Goal: Transaction & Acquisition: Purchase product/service

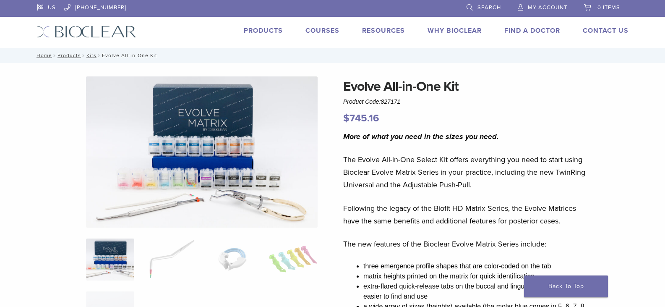
click at [257, 30] on link "Products" at bounding box center [263, 30] width 39 height 8
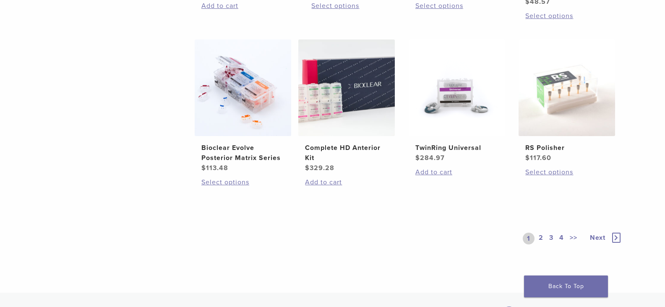
scroll to position [636, 0]
click at [431, 150] on h2 "TwinRing Universal" at bounding box center [456, 147] width 83 height 10
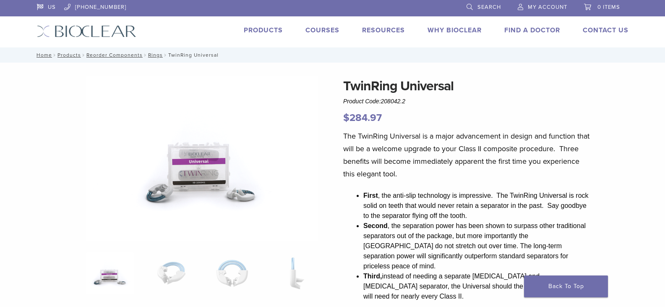
scroll to position [1, 0]
drag, startPoint x: 348, startPoint y: 118, endPoint x: 383, endPoint y: 123, distance: 35.2
click at [383, 123] on p "$ 284.97" at bounding box center [466, 117] width 247 height 15
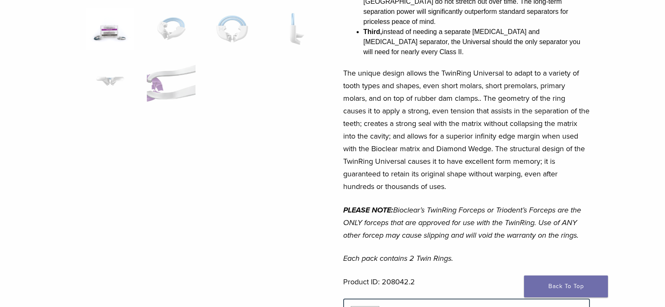
scroll to position [245, 0]
drag, startPoint x: 451, startPoint y: 239, endPoint x: 344, endPoint y: 241, distance: 107.4
click at [344, 253] on em "Each pack contains 2 Twin Rings." at bounding box center [398, 257] width 110 height 9
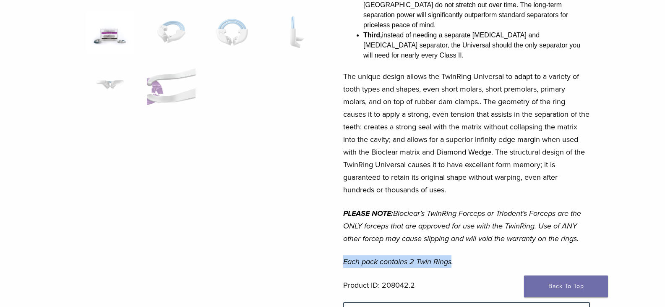
scroll to position [241, 0]
click at [482, 256] on p "Each pack contains 2 Twin Rings." at bounding box center [466, 262] width 247 height 13
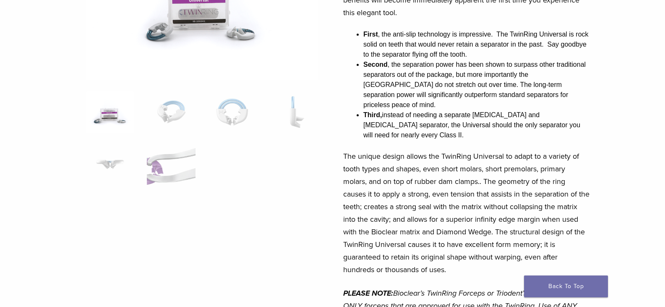
scroll to position [0, 0]
